Goal: Navigation & Orientation: Find specific page/section

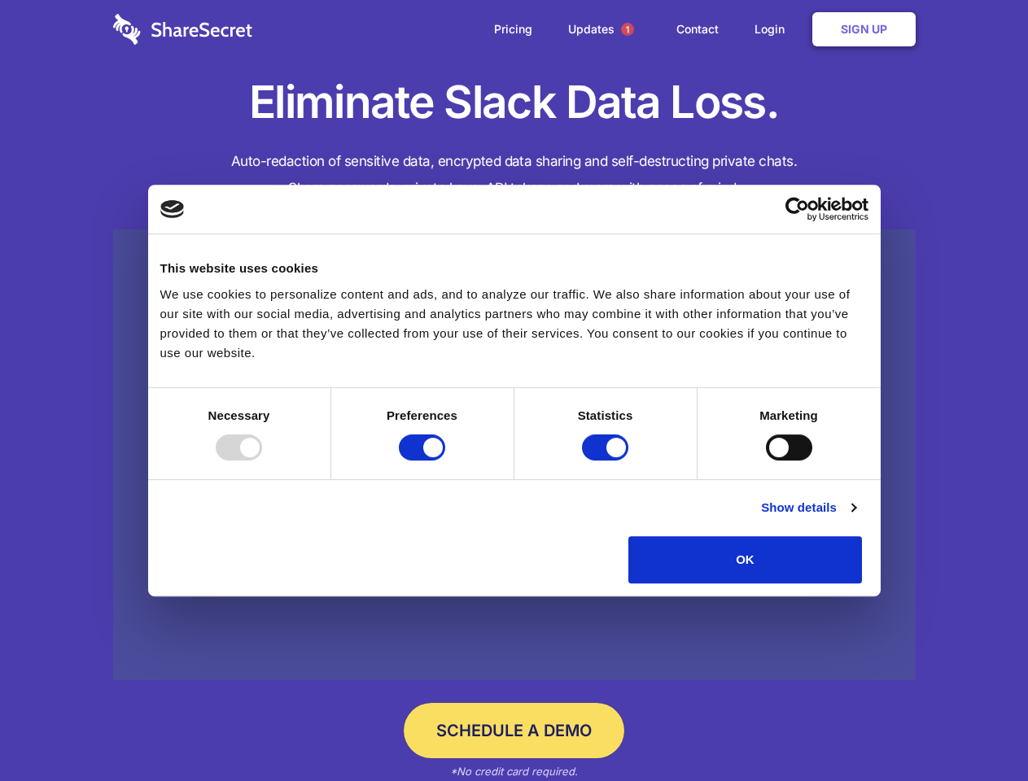
click at [262, 461] on div at bounding box center [239, 447] width 46 height 26
click at [445, 461] on input "Preferences" at bounding box center [422, 447] width 46 height 26
checkbox input "false"
click at [607, 461] on input "Statistics" at bounding box center [605, 447] width 46 height 26
checkbox input "false"
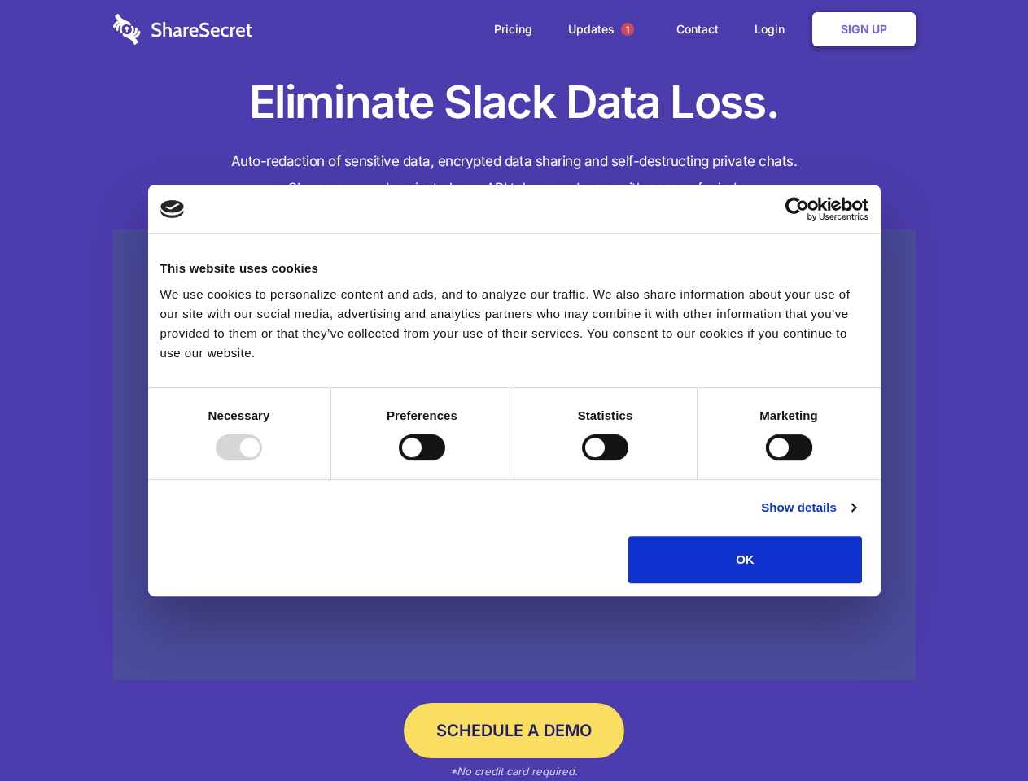
click at [766, 461] on input "Marketing" at bounding box center [789, 447] width 46 height 26
checkbox input "true"
click at [855, 517] on link "Show details" at bounding box center [808, 508] width 94 height 20
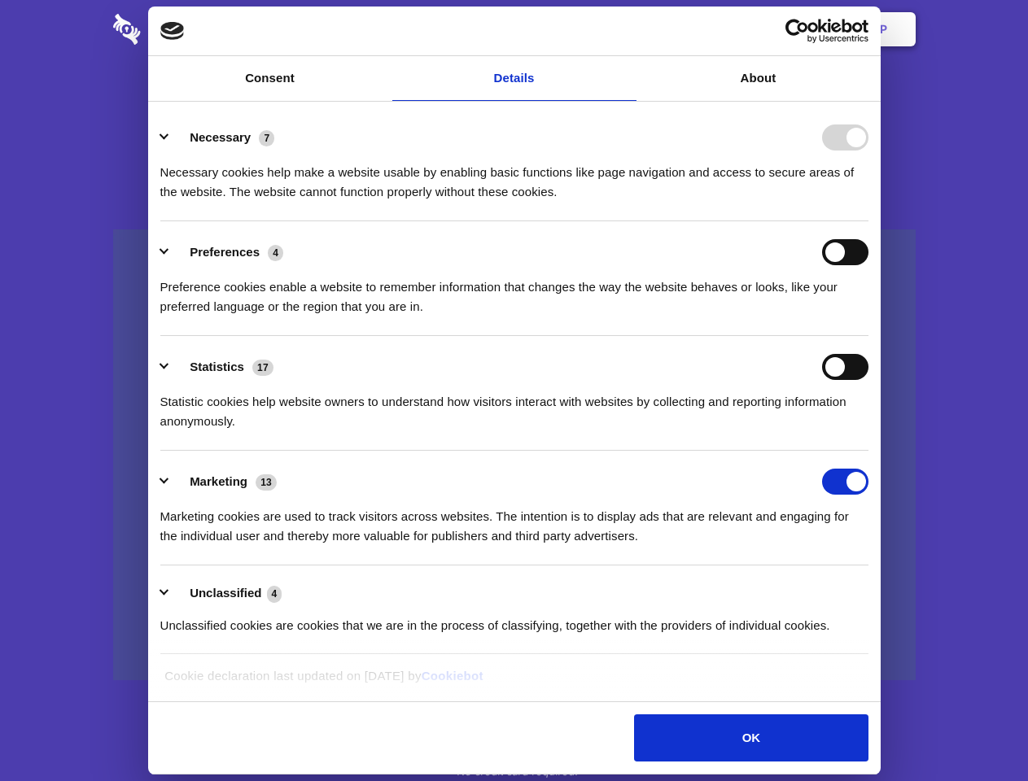
click at [876, 589] on ul "Necessary 7 Necessary cookies help make a website usable by enabling basic func…" at bounding box center [513, 381] width 723 height 548
click at [627, 29] on span "1" at bounding box center [627, 29] width 13 height 13
